Goal: Transaction & Acquisition: Purchase product/service

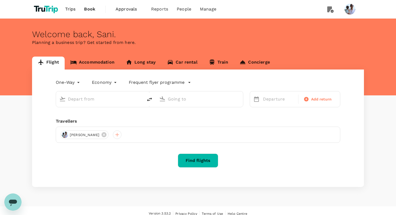
type input "roundtrip"
type input "[GEOGRAPHIC_DATA], [GEOGRAPHIC_DATA] (any)"
type input "Soekarno-Hatta Intl (CGK)"
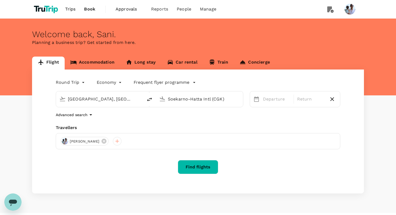
click at [11, 199] on icon "Open messaging window" at bounding box center [13, 202] width 10 height 10
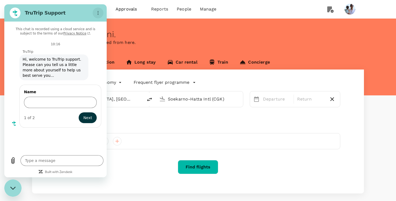
click at [98, 13] on circle "Options menu" at bounding box center [98, 13] width 1 height 1
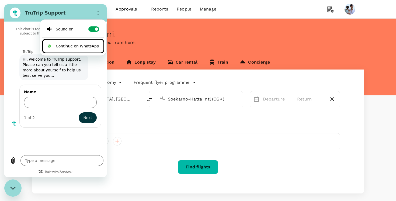
click at [50, 141] on div "This chat is recorded using a cloud service and is subject to the terms of our …" at bounding box center [55, 87] width 100 height 128
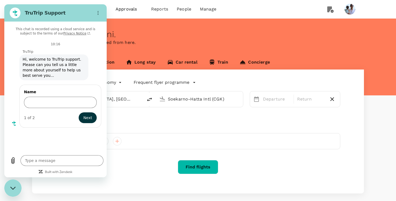
click at [15, 189] on div "Close messaging window" at bounding box center [13, 188] width 16 height 16
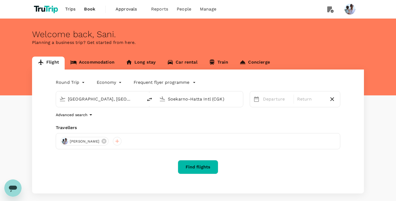
click at [15, 189] on icon "Open messaging window" at bounding box center [13, 188] width 10 height 10
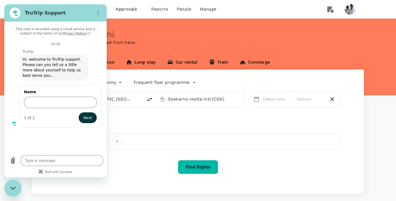
click at [15, 189] on icon "Close messaging window" at bounding box center [13, 187] width 6 height 3
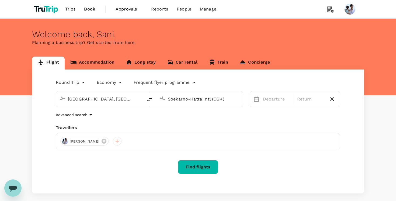
click at [15, 189] on icon "Open messaging window" at bounding box center [13, 188] width 10 height 10
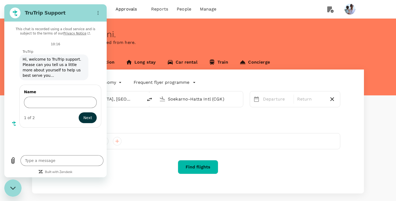
click at [21, 142] on div "This chat is recorded using a cloud service and is subject to the terms of our …" at bounding box center [55, 87] width 100 height 128
click at [12, 188] on icon "Close messaging window" at bounding box center [12, 187] width 5 height 3
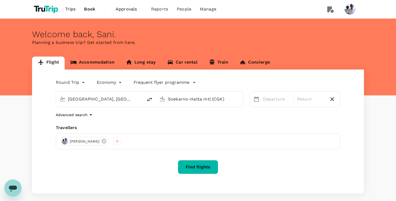
click at [12, 188] on icon "Open messaging window" at bounding box center [13, 188] width 8 height 6
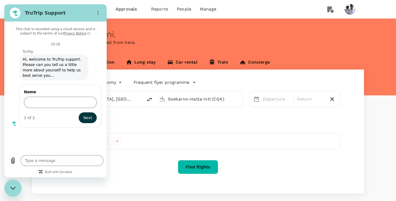
click at [17, 189] on div "Close messaging window" at bounding box center [13, 188] width 16 height 16
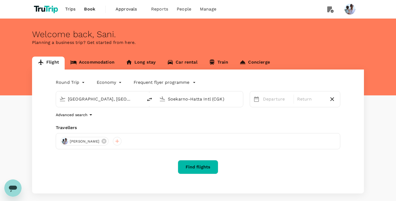
click at [15, 182] on div "Open messaging window" at bounding box center [13, 188] width 16 height 16
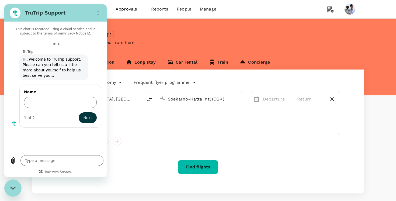
click at [166, 42] on p "Planning a business trip? Get started from here." at bounding box center [197, 42] width 331 height 6
click at [13, 193] on div "Close messaging window" at bounding box center [13, 188] width 16 height 16
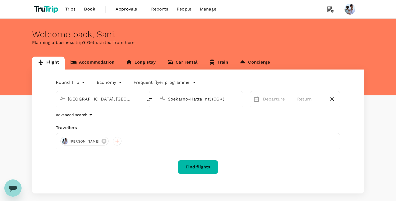
type textarea "x"
click at [200, 166] on button "Find flights" at bounding box center [198, 167] width 40 height 14
click at [82, 58] on link "Accommodation" at bounding box center [92, 63] width 55 height 13
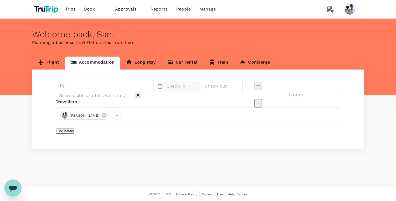
click at [194, 89] on p "Check-in" at bounding box center [181, 86] width 31 height 6
click at [177, 38] on div "Welcome back , Sani ." at bounding box center [197, 34] width 331 height 10
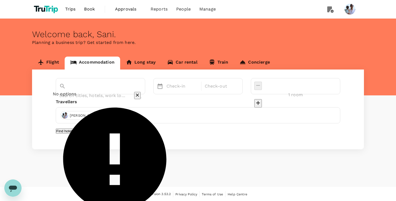
click at [88, 91] on input "text" at bounding box center [92, 95] width 67 height 8
click at [53, 66] on link "Flight" at bounding box center [48, 63] width 33 height 13
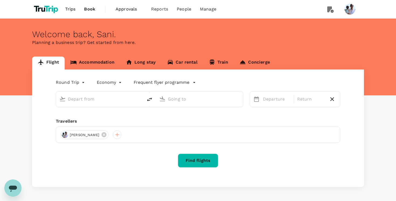
type input "[GEOGRAPHIC_DATA], [GEOGRAPHIC_DATA] (any)"
type input "Soekarno-Hatta Intl (CGK)"
type input "[GEOGRAPHIC_DATA], [GEOGRAPHIC_DATA] (any)"
type input "Soekarno-Hatta Intl (CGK)"
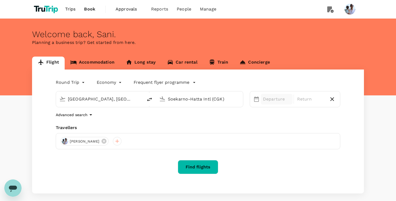
click at [278, 100] on p "Departure" at bounding box center [276, 99] width 27 height 6
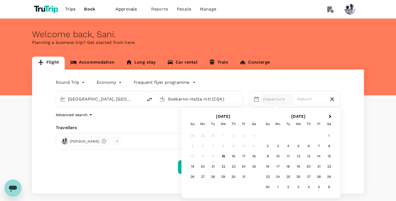
click at [217, 166] on div "21" at bounding box center [213, 166] width 10 height 10
click at [233, 166] on div "23" at bounding box center [233, 166] width 10 height 10
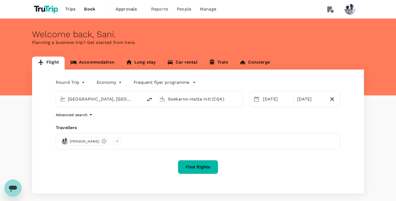
click at [204, 169] on button "Find flights" at bounding box center [198, 167] width 40 height 14
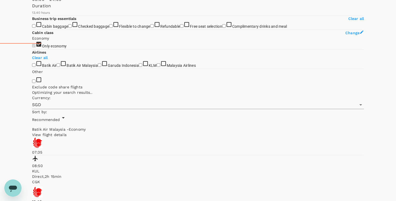
scroll to position [129, 0]
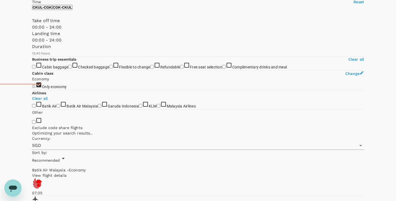
type input "850"
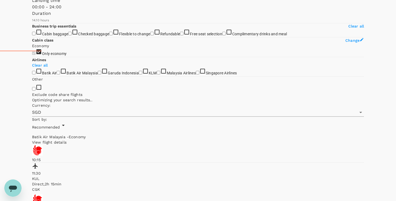
scroll to position [153, 0]
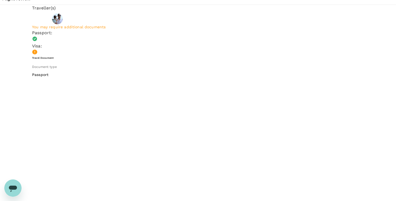
scroll to position [58, 0]
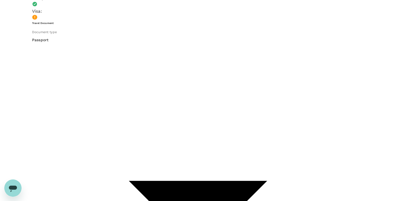
type input "957ea809-f6d8-4812-b2fe-650ca3c26ab6"
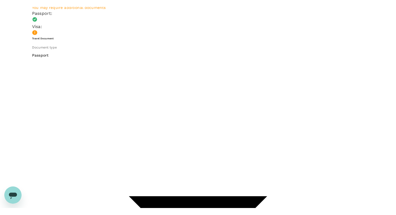
scroll to position [44, 0]
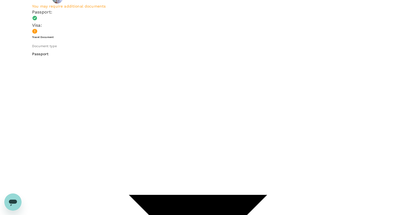
type textarea "x"
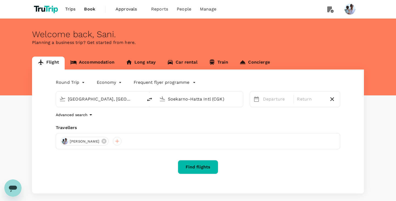
click at [119, 12] on span "Approvals" at bounding box center [128, 9] width 27 height 6
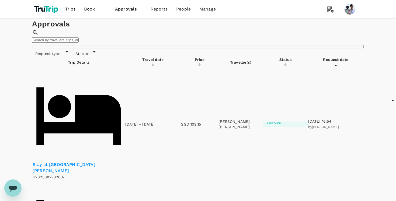
click at [96, 161] on p "Stay at [GEOGRAPHIC_DATA][PERSON_NAME]" at bounding box center [79, 167] width 92 height 12
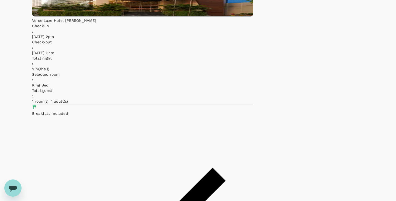
scroll to position [106, 0]
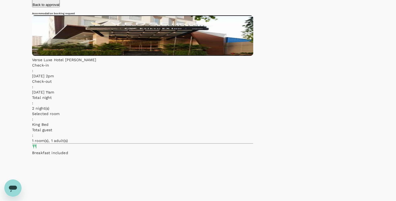
scroll to position [112, 0]
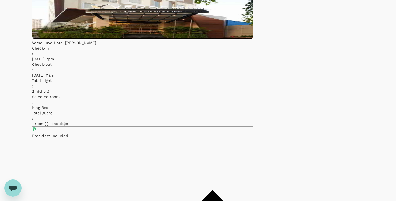
scroll to position [214, 0]
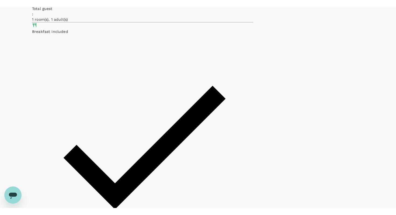
scroll to position [181, 0]
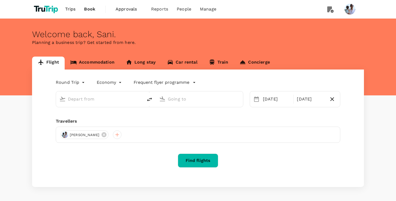
type input "[GEOGRAPHIC_DATA], [GEOGRAPHIC_DATA] (any)"
type input "Soekarno-Hatta Intl (CGK)"
type input "[GEOGRAPHIC_DATA], [GEOGRAPHIC_DATA] (any)"
type input "Soekarno-Hatta Intl (CGK)"
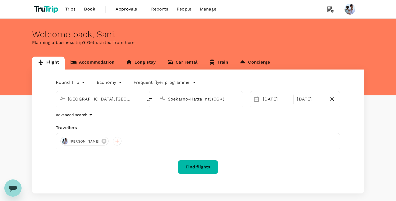
click at [128, 14] on link "Approvals 0" at bounding box center [129, 9] width 36 height 18
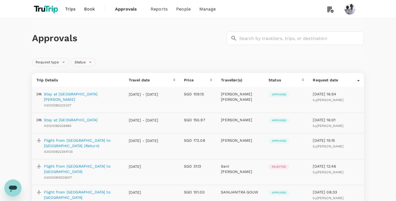
click at [63, 95] on p "Stay at [GEOGRAPHIC_DATA][PERSON_NAME]" at bounding box center [82, 96] width 76 height 11
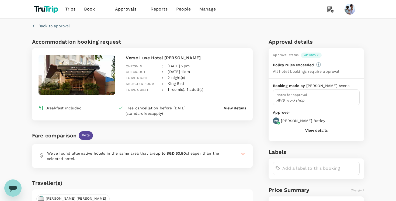
scroll to position [106, 0]
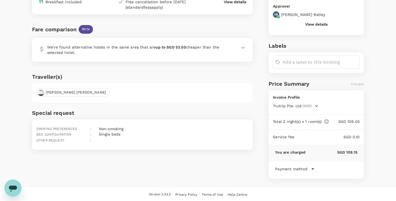
click at [311, 104] on button "Trutrip Pte. Ltd (SGD)" at bounding box center [295, 105] width 45 height 5
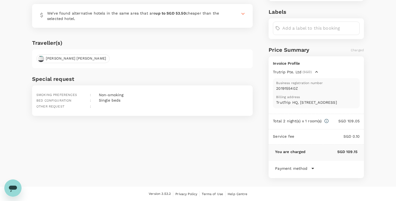
scroll to position [145, 0]
click at [310, 167] on icon at bounding box center [312, 168] width 6 height 6
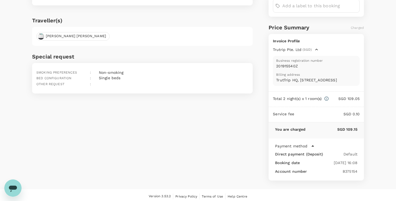
scroll to position [168, 0]
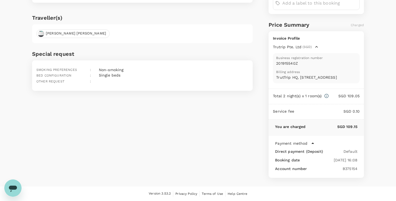
click at [288, 108] on div "Service fee SGD 0.10" at bounding box center [315, 111] width 95 height 15
click at [309, 97] on p "Total 2 night(s) x 1 room(s)" at bounding box center [297, 95] width 49 height 5
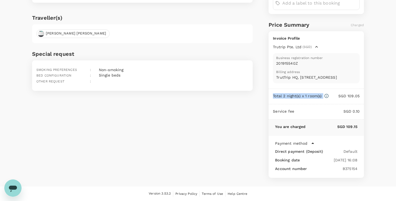
click at [315, 111] on p "SGD 0.10" at bounding box center [326, 110] width 65 height 5
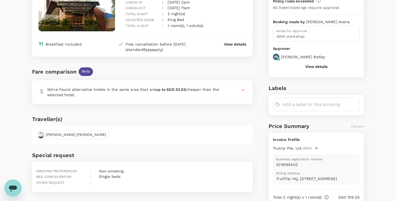
scroll to position [170, 0]
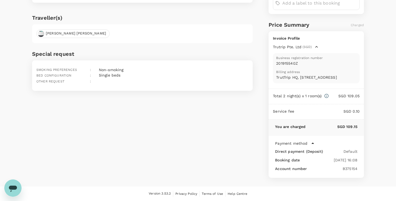
click at [313, 144] on icon at bounding box center [312, 143] width 6 height 6
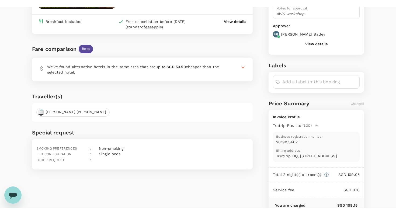
scroll to position [0, 0]
